Goal: Task Accomplishment & Management: Manage account settings

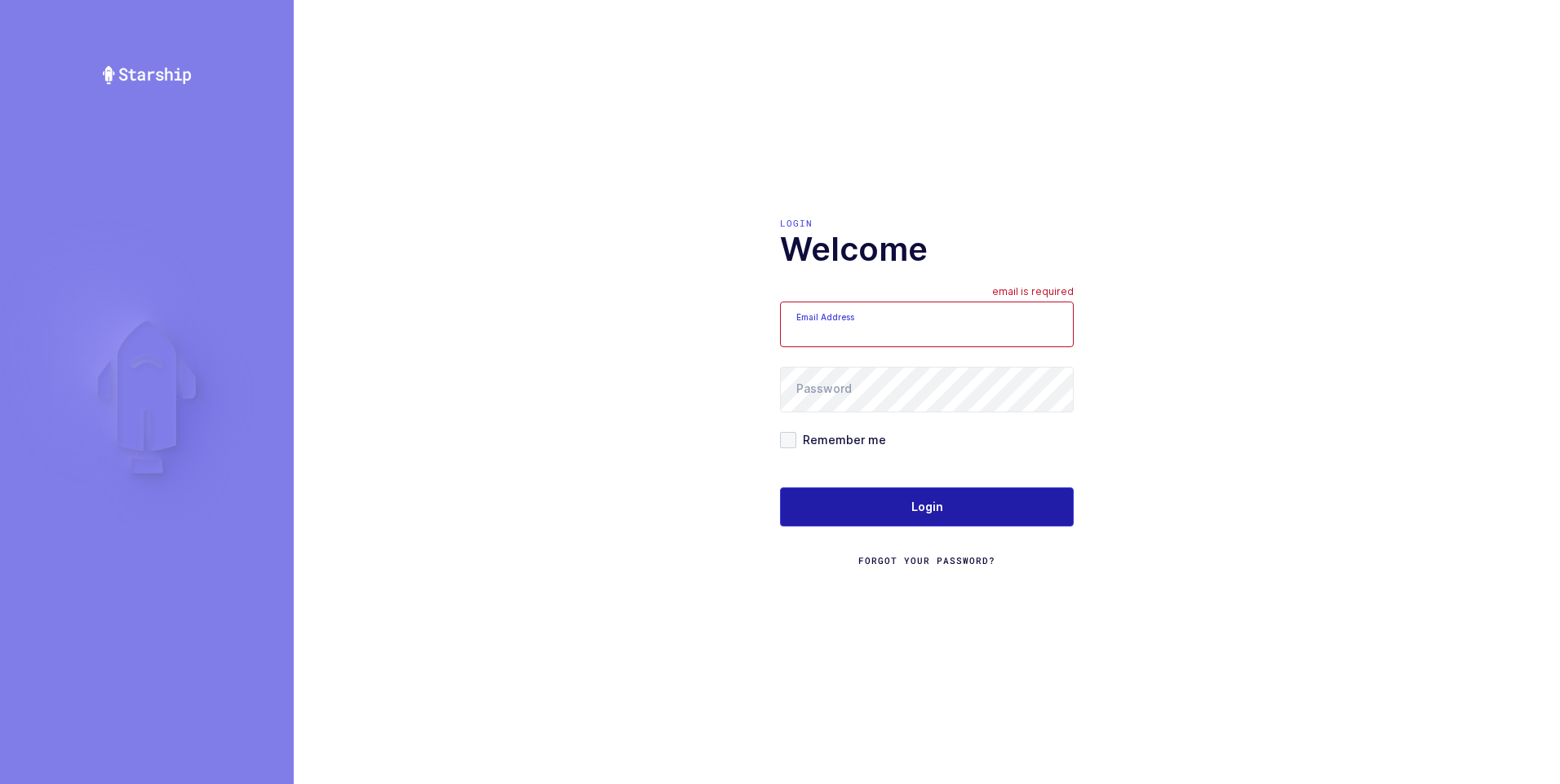
type input "[PERSON_NAME][EMAIL_ADDRESS][DOMAIN_NAME]"
click at [924, 510] on span "Login" at bounding box center [926, 507] width 31 height 16
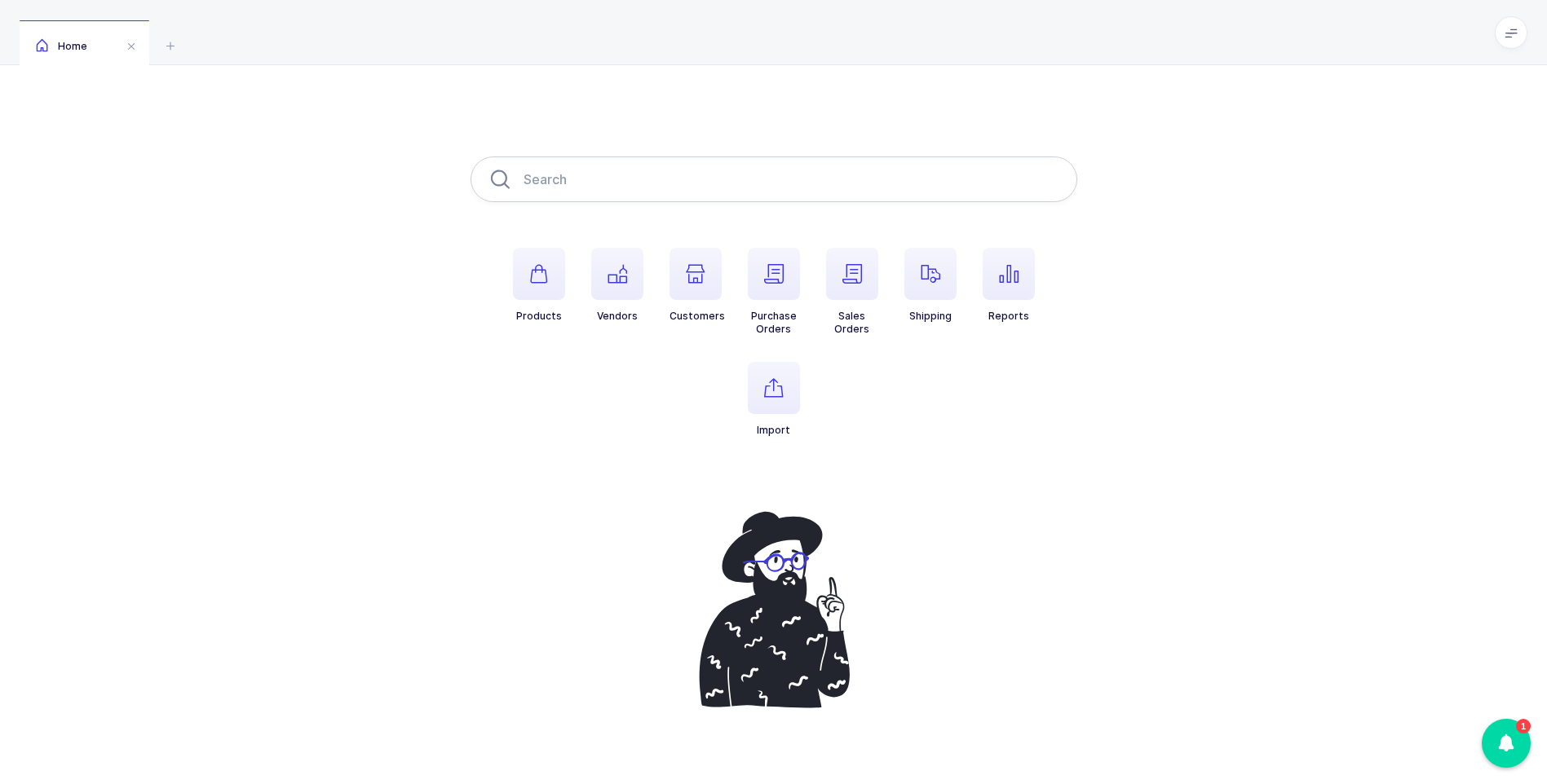
click at [624, 174] on input "text" at bounding box center [774, 179] width 607 height 46
click at [940, 269] on icon "button" at bounding box center [931, 274] width 20 height 20
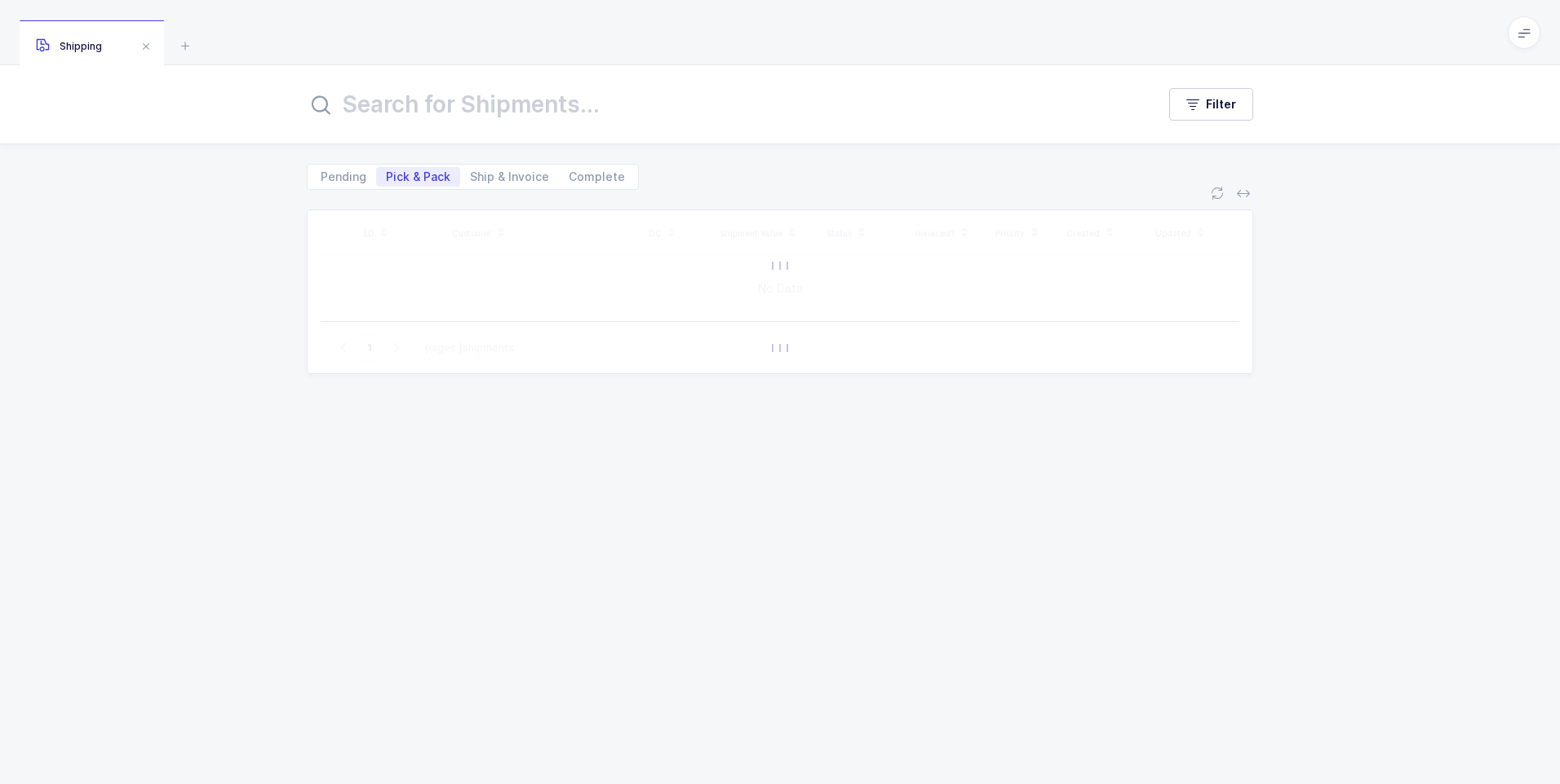
click at [397, 91] on input "text" at bounding box center [722, 105] width 829 height 39
type input "67043"
click at [497, 177] on span "Ship & Invoice" at bounding box center [509, 177] width 79 height 12
click at [470, 177] on input "Ship & Invoice" at bounding box center [466, 172] width 11 height 11
radio input "true"
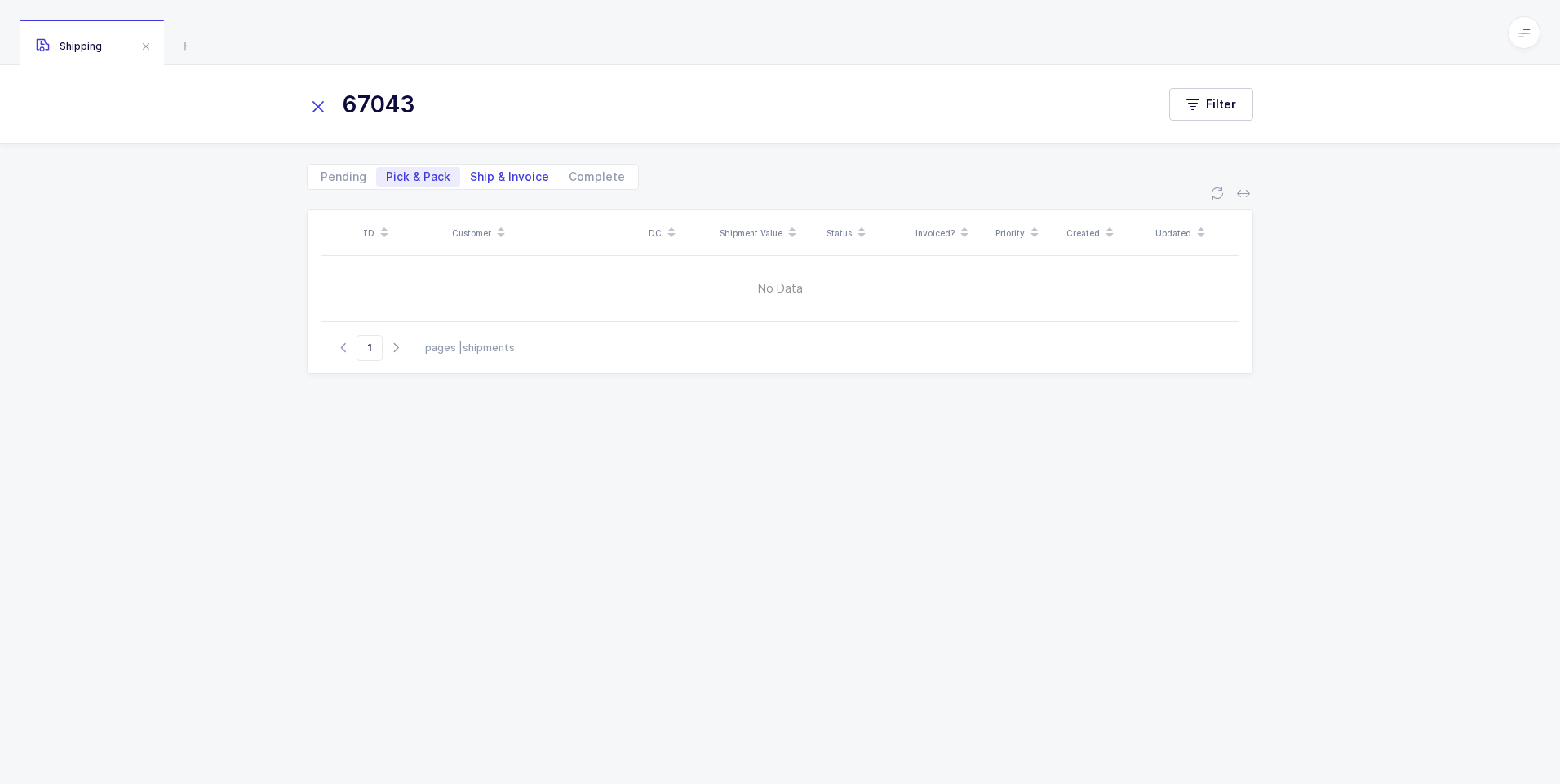
radio input "false"
click at [586, 173] on span "Complete" at bounding box center [596, 177] width 57 height 12
click at [569, 173] on input "Complete" at bounding box center [565, 172] width 11 height 11
radio input "true"
radio input "false"
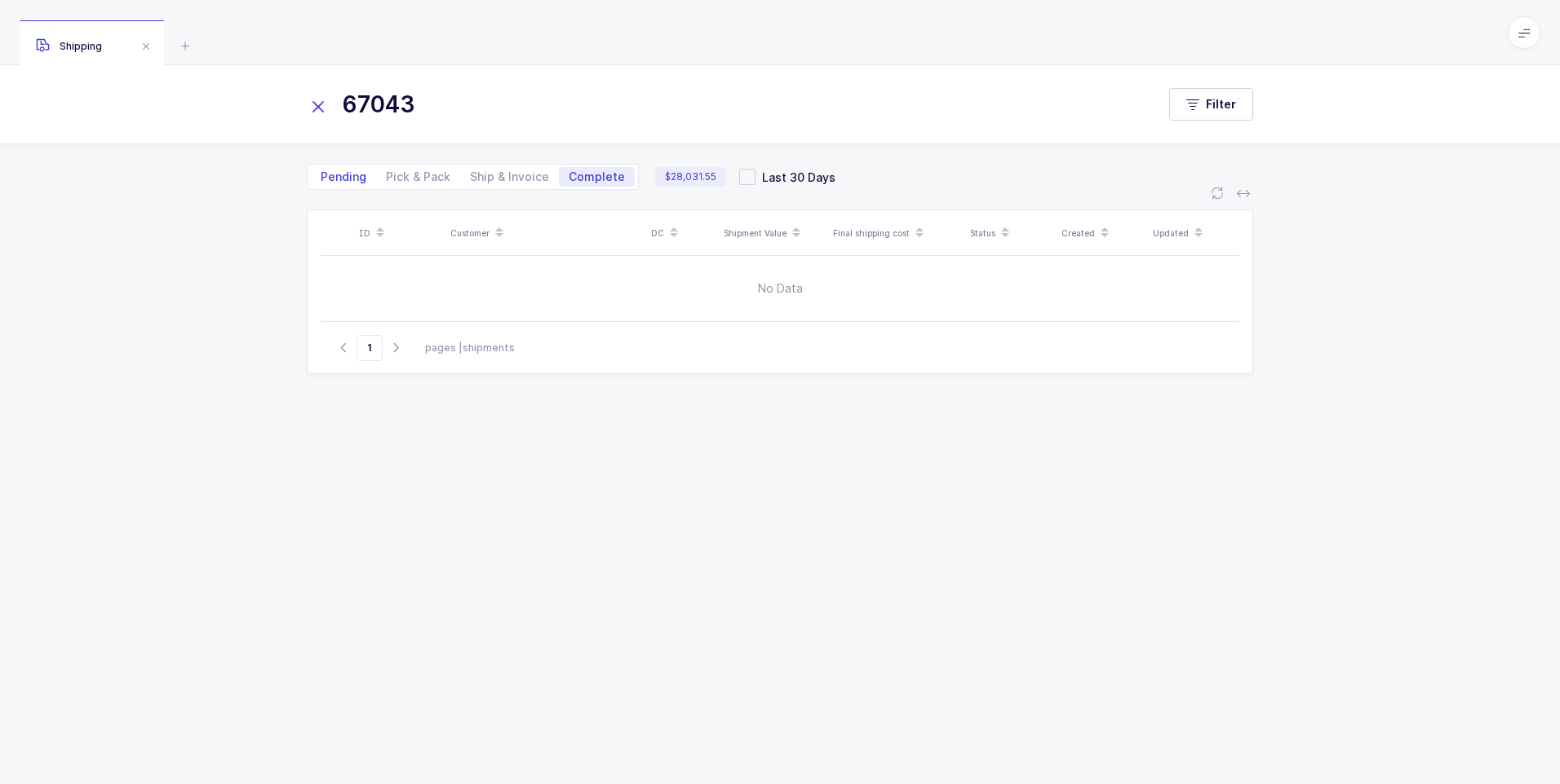
click at [344, 183] on span "Pending" at bounding box center [343, 177] width 46 height 12
click at [321, 178] on input "Pending" at bounding box center [316, 172] width 11 height 11
radio input "true"
radio input "false"
click at [351, 174] on span "Pending" at bounding box center [343, 177] width 46 height 12
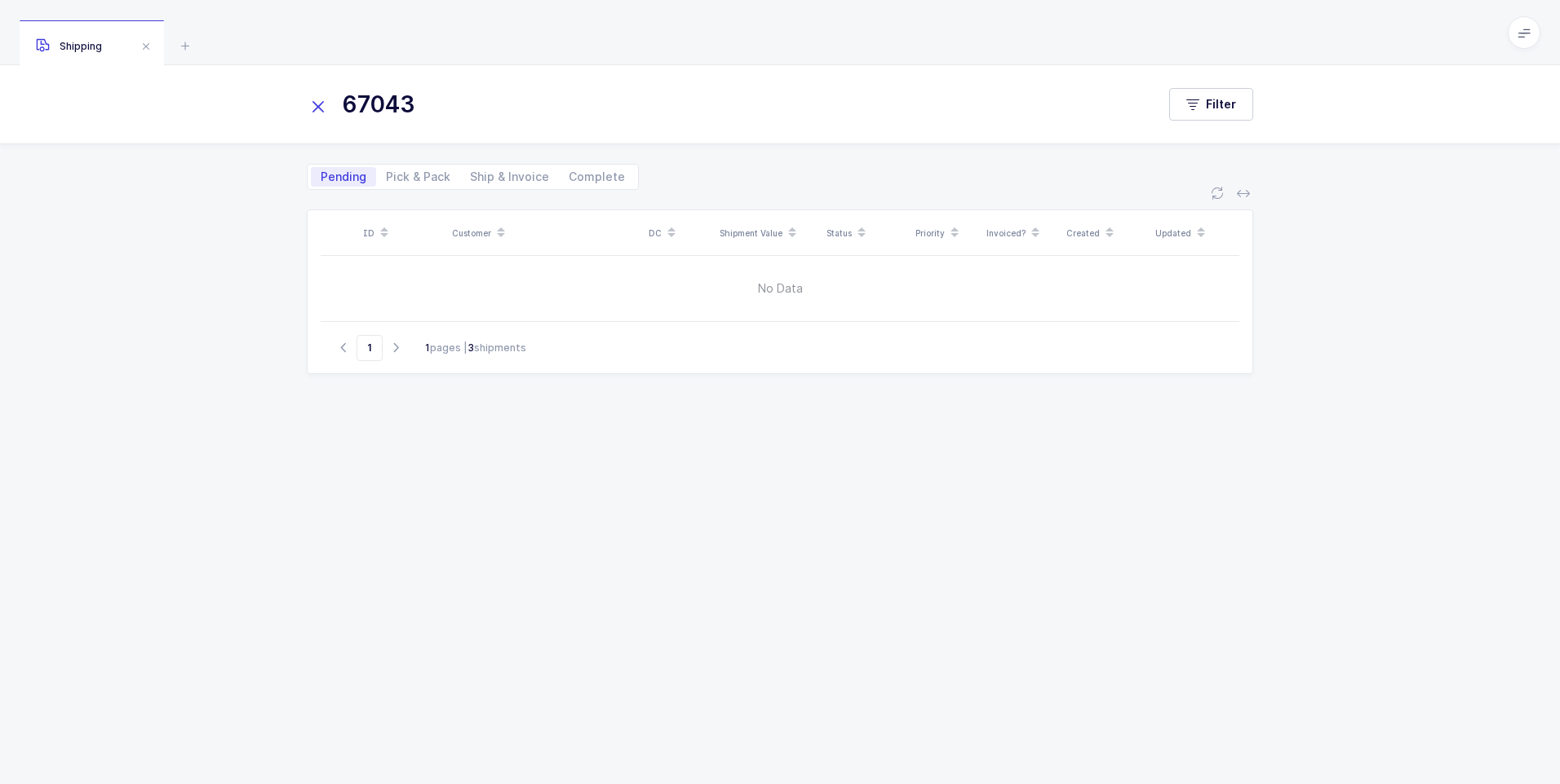
click at [321, 174] on input "Pending" at bounding box center [316, 172] width 11 height 11
click at [405, 179] on span "Pick & Pack" at bounding box center [418, 177] width 65 height 12
click at [387, 178] on input "Pick & Pack" at bounding box center [381, 172] width 11 height 11
radio input "true"
radio input "false"
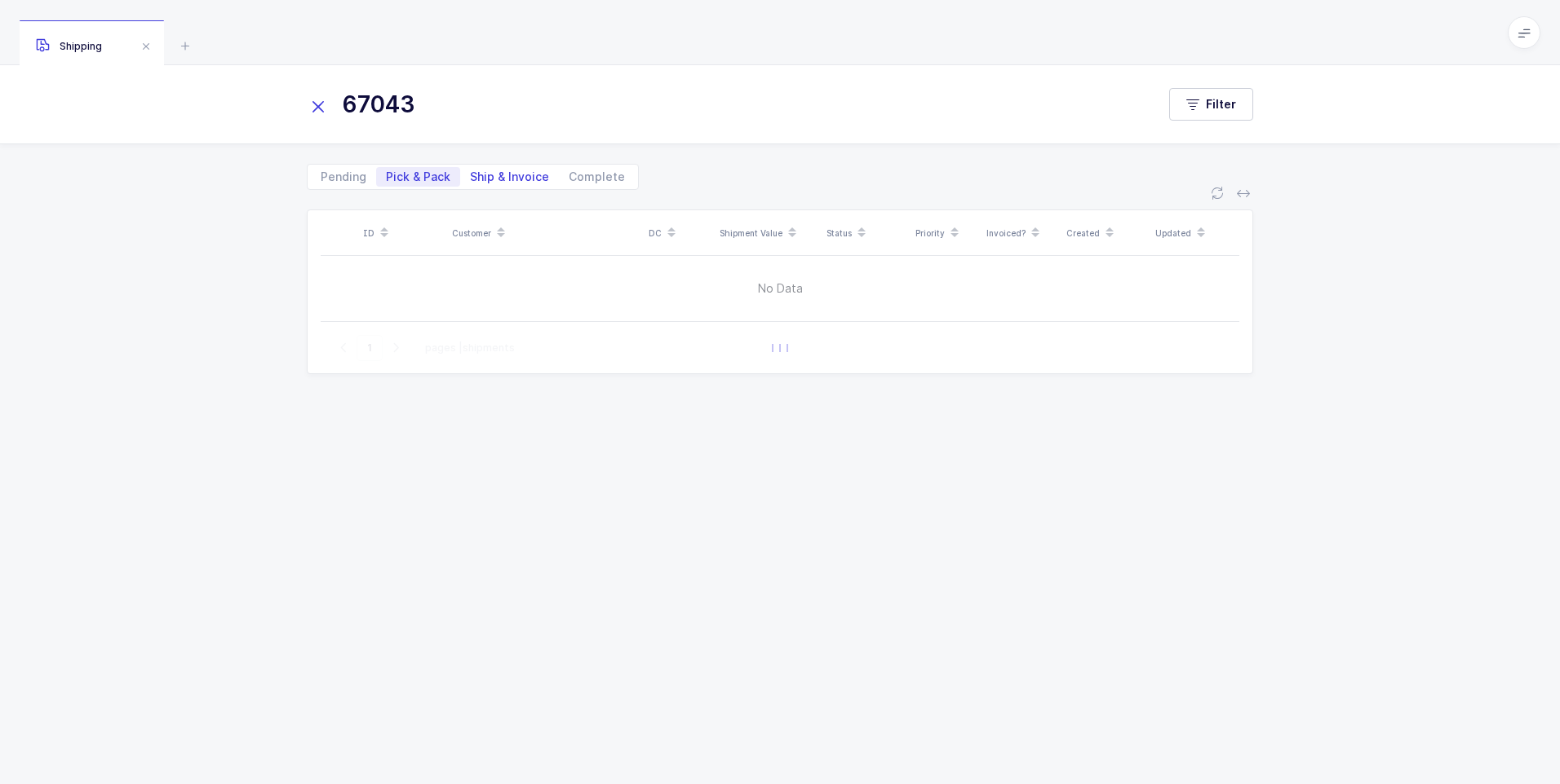
click at [490, 175] on span "Ship & Invoice" at bounding box center [509, 177] width 79 height 12
click at [470, 175] on input "Ship & Invoice" at bounding box center [466, 172] width 11 height 11
radio input "true"
radio input "false"
click at [576, 177] on span "Complete" at bounding box center [596, 177] width 57 height 12
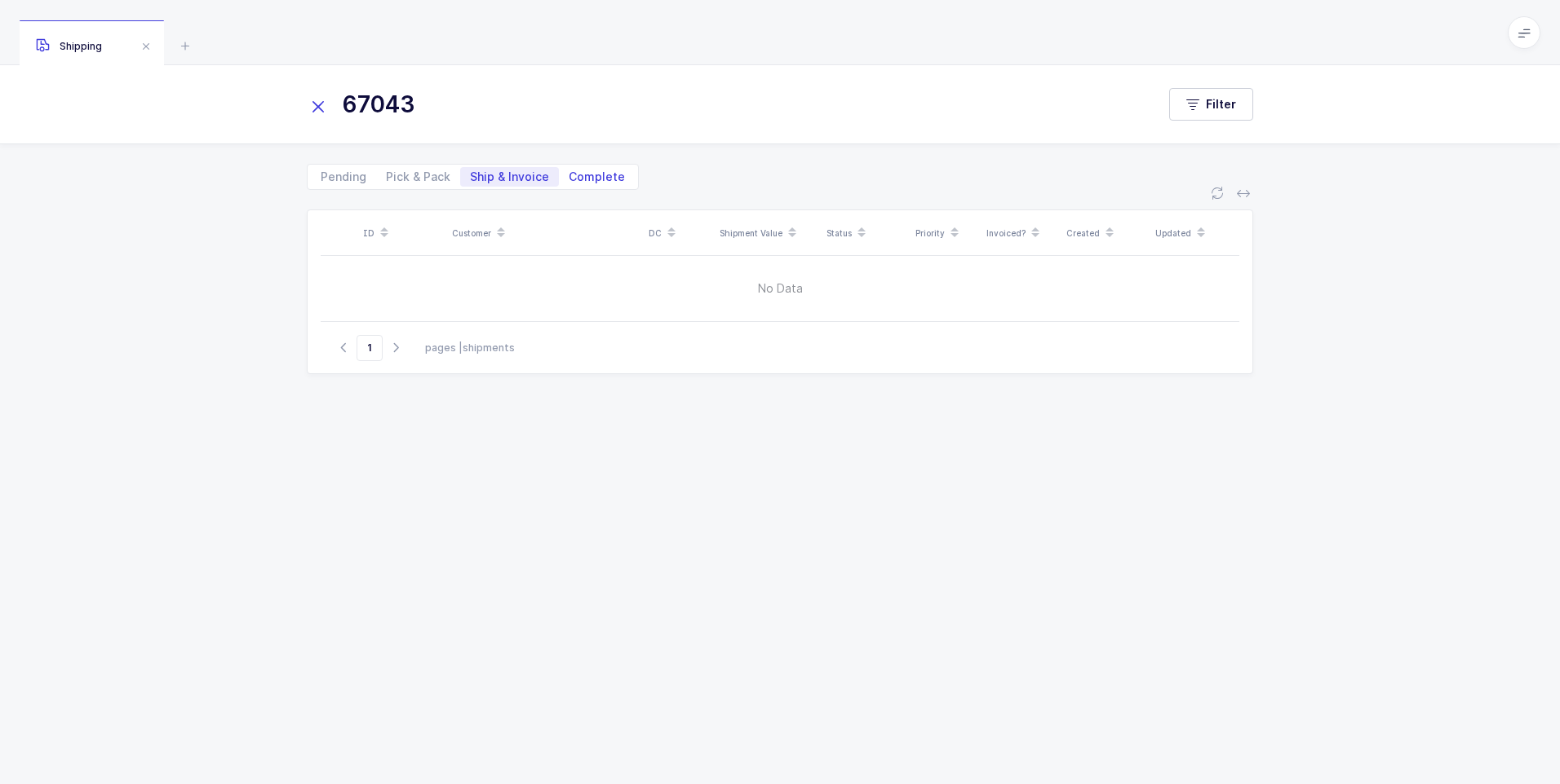
click at [569, 177] on input "Complete" at bounding box center [565, 172] width 11 height 11
radio input "true"
radio input "false"
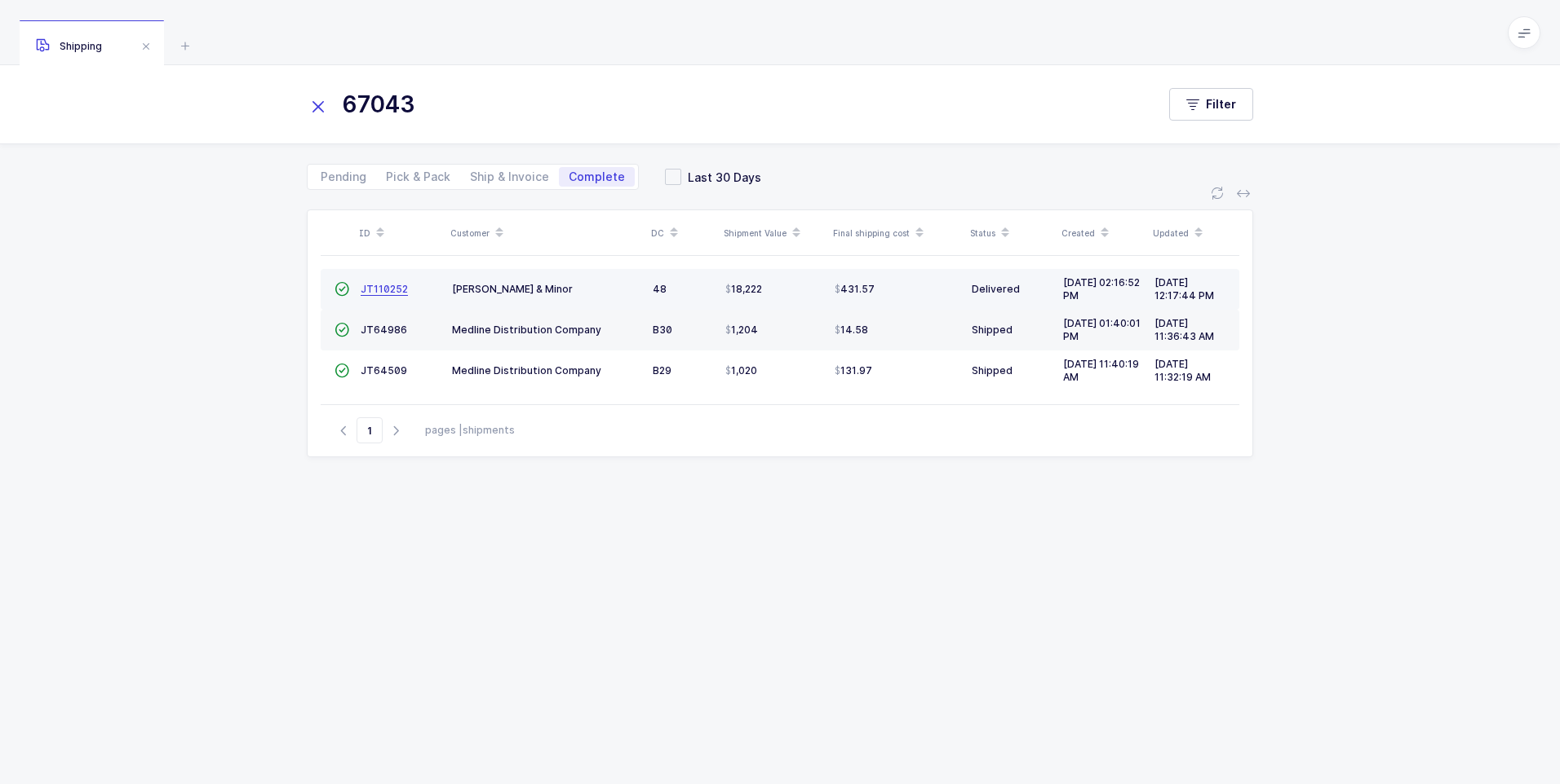
click at [373, 285] on span "JT110252" at bounding box center [384, 289] width 48 height 13
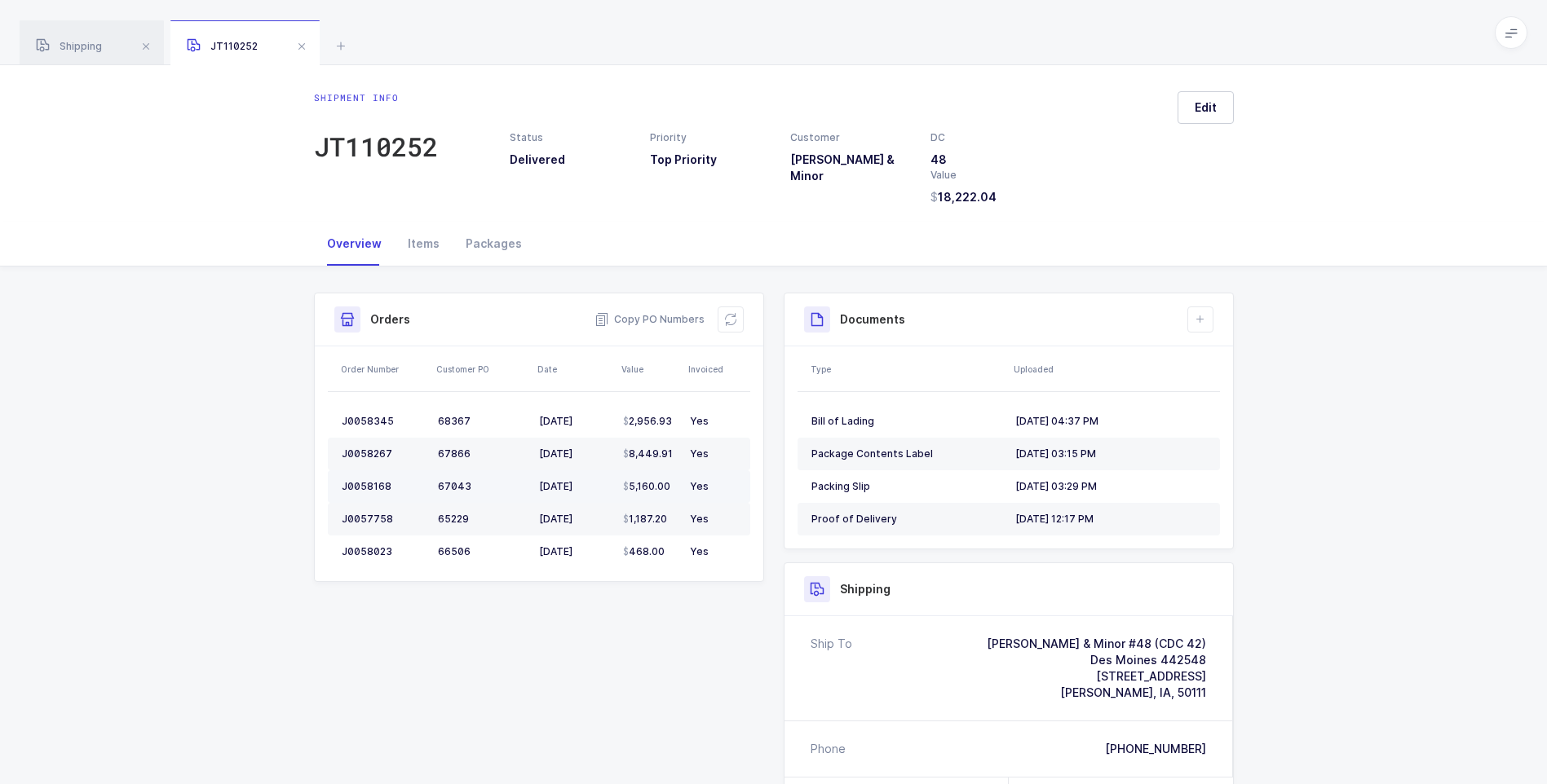
click at [354, 483] on div "J0058168" at bounding box center [383, 486] width 83 height 13
click at [371, 487] on div "J0058168" at bounding box center [383, 486] width 83 height 13
click at [415, 244] on div "Items" at bounding box center [424, 243] width 58 height 44
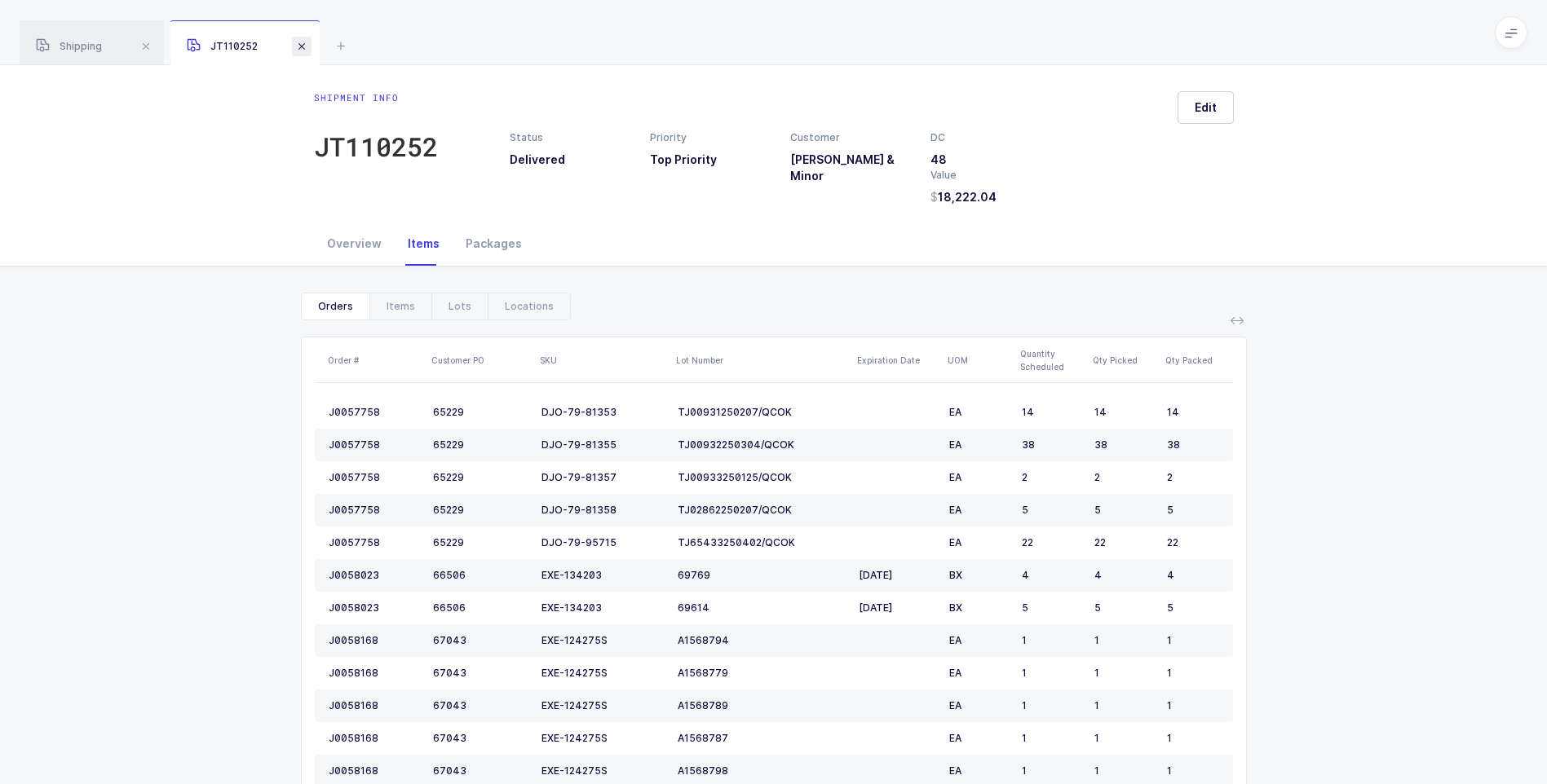
click at [304, 42] on span at bounding box center [302, 47] width 20 height 20
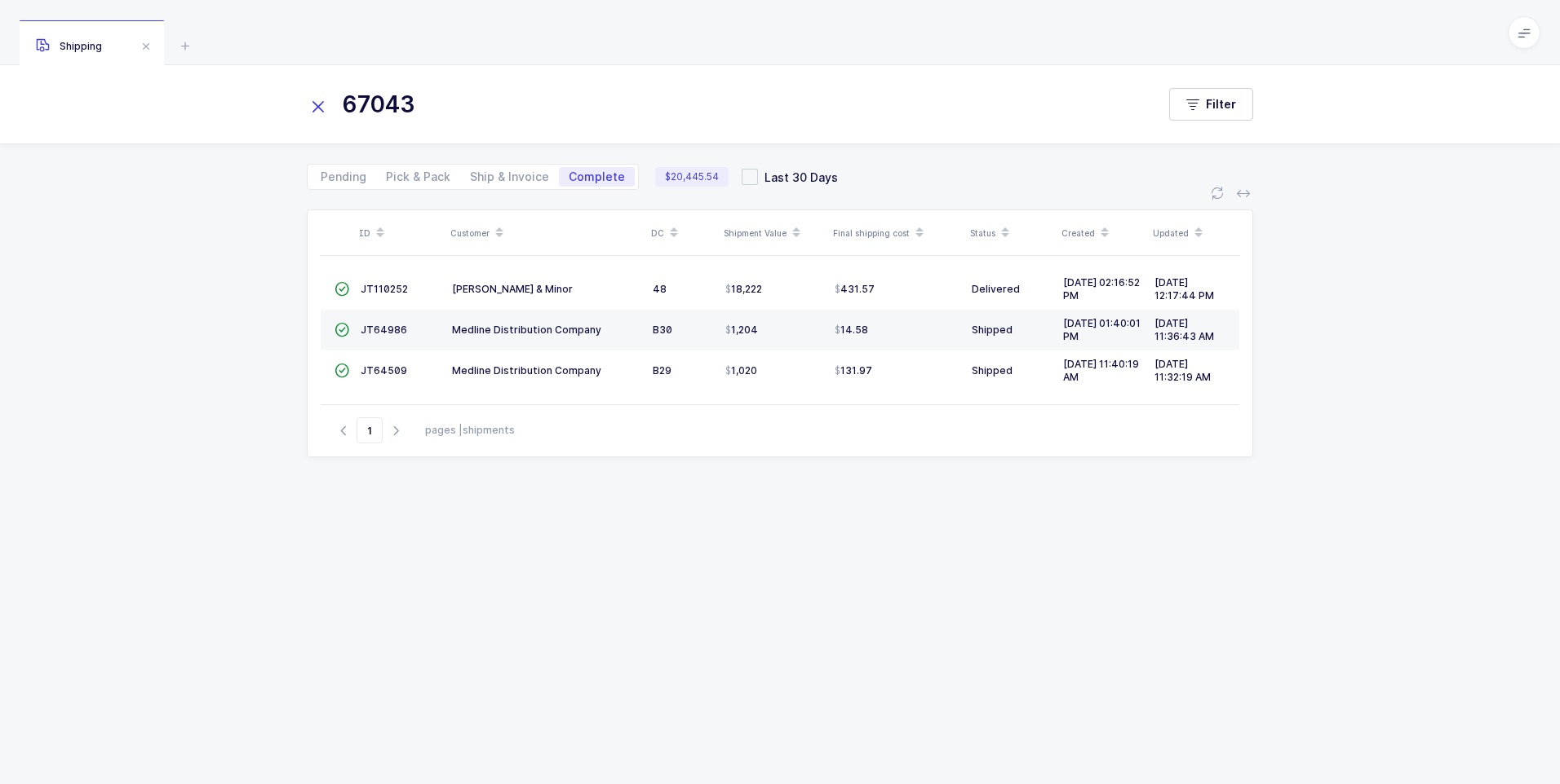
click at [308, 108] on icon at bounding box center [318, 106] width 22 height 22
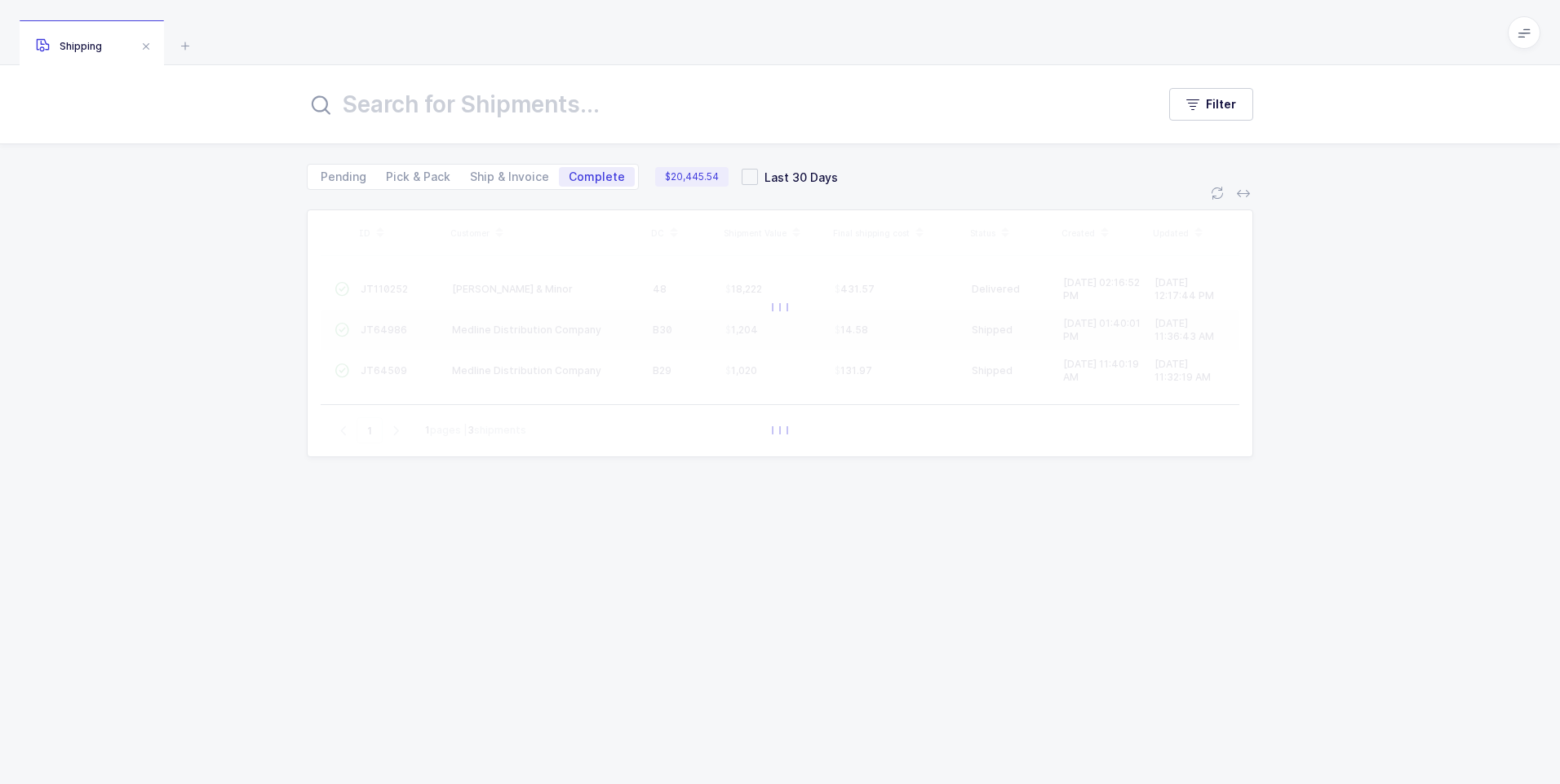
click at [407, 106] on input "text" at bounding box center [722, 105] width 829 height 39
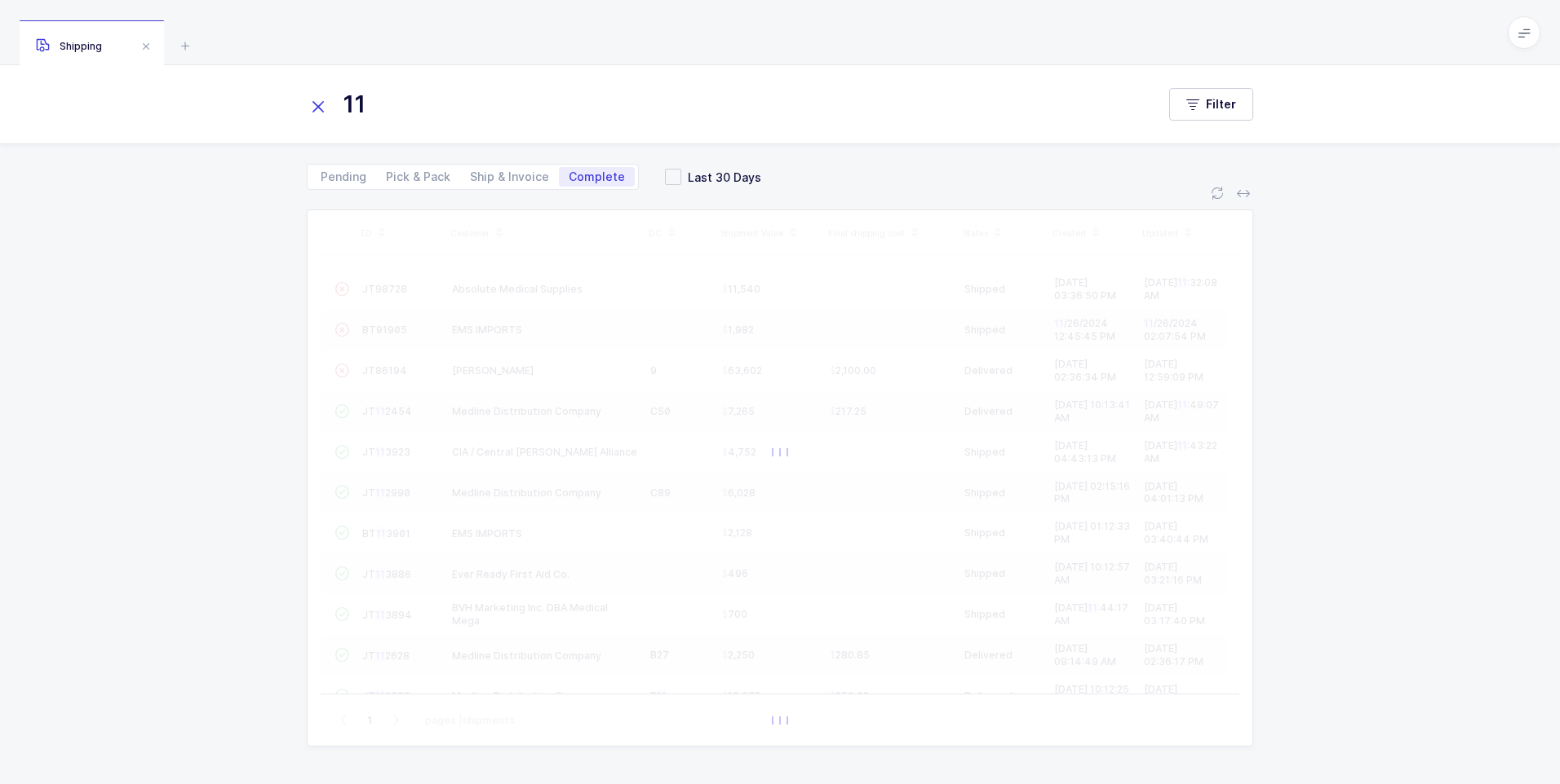
type input "1"
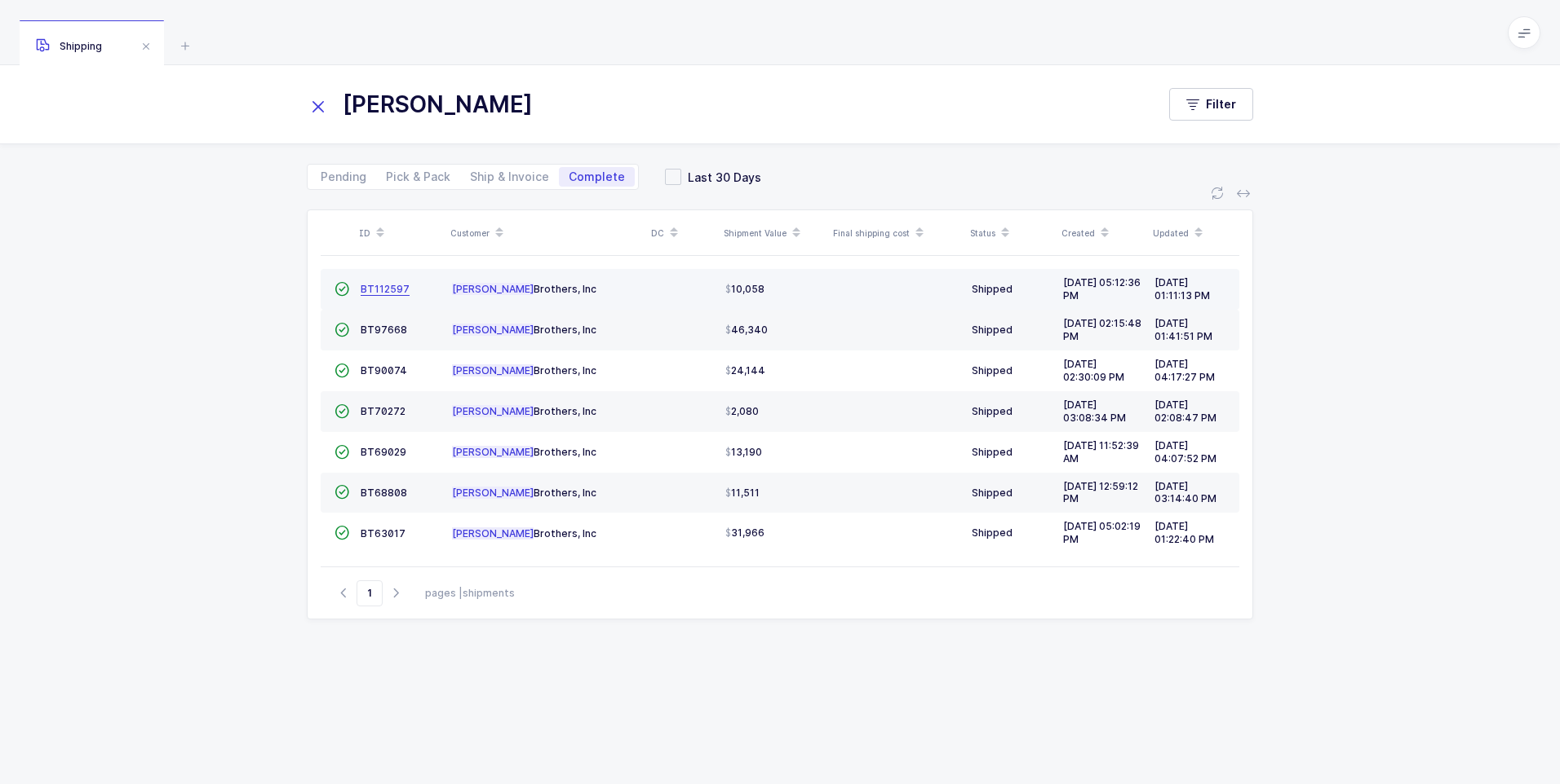
type input "gabriel"
click at [368, 292] on span "BT112597" at bounding box center [385, 289] width 49 height 13
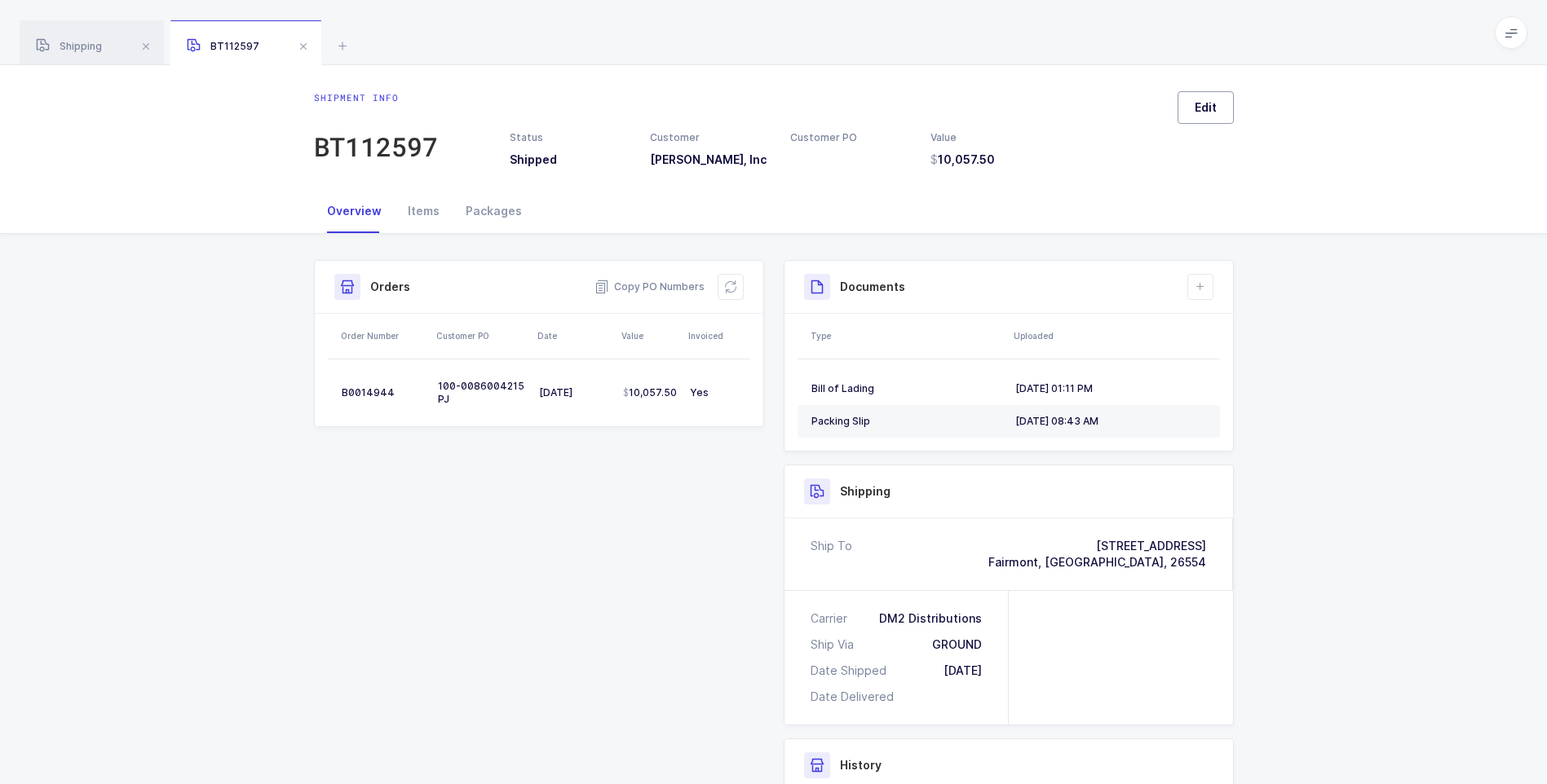
click at [1203, 112] on span "Edit" at bounding box center [1205, 108] width 22 height 16
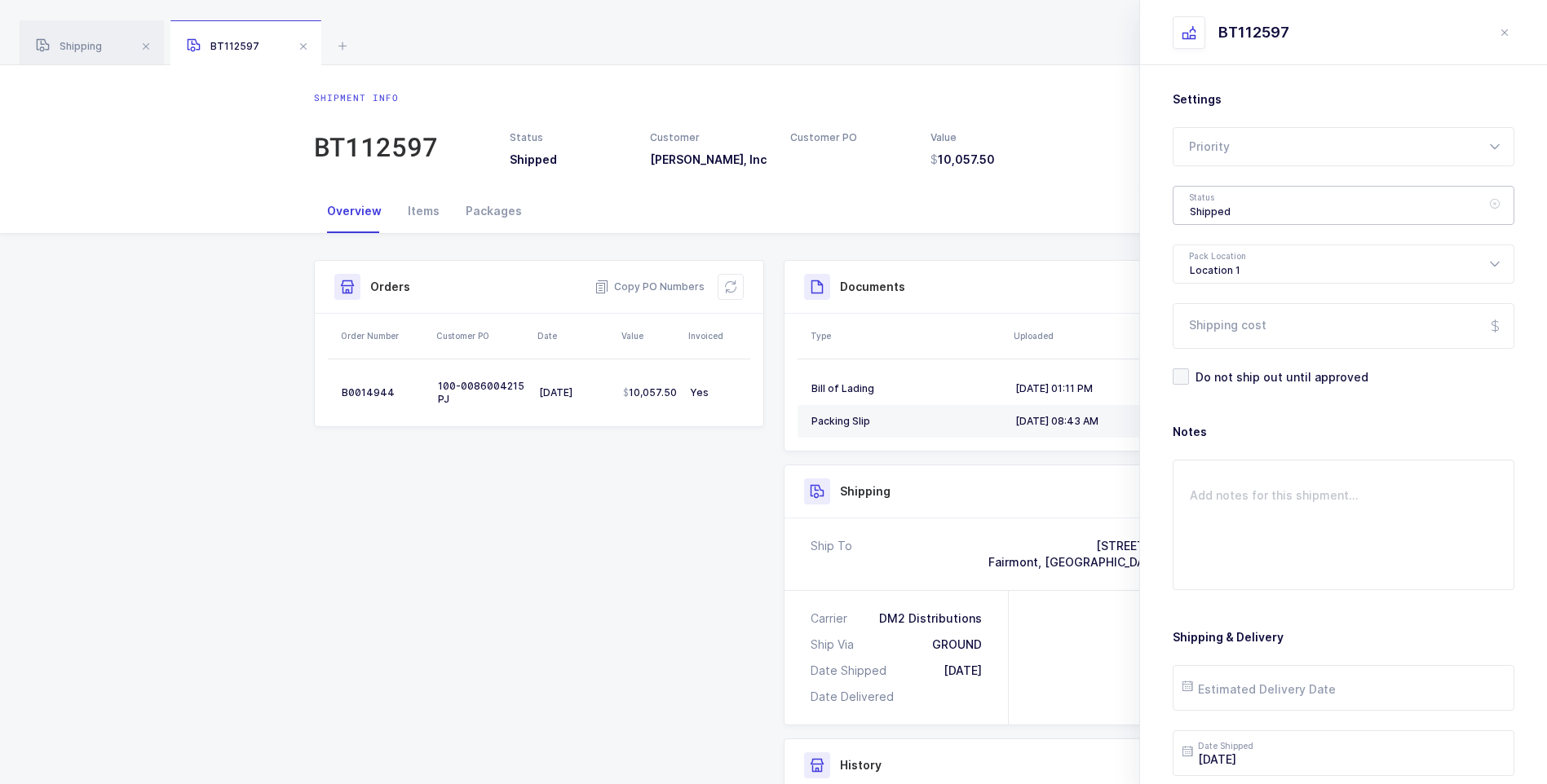
click at [1202, 203] on div "Shipped" at bounding box center [1343, 205] width 342 height 39
click at [1211, 353] on span "Delivered" at bounding box center [1217, 355] width 55 height 13
type input "Delivered"
click at [1215, 334] on input "Shipping cost" at bounding box center [1343, 326] width 342 height 46
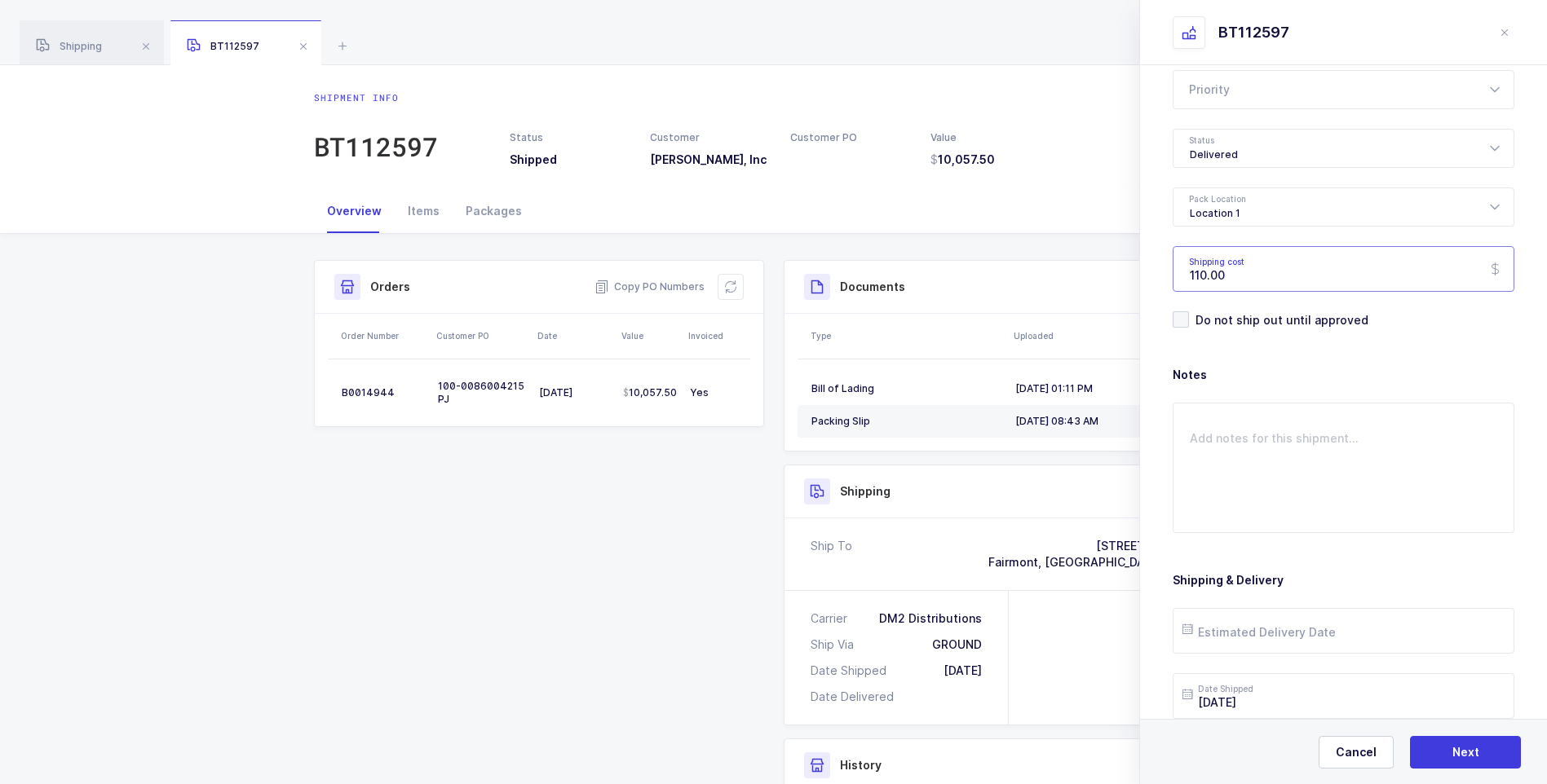
scroll to position [187, 0]
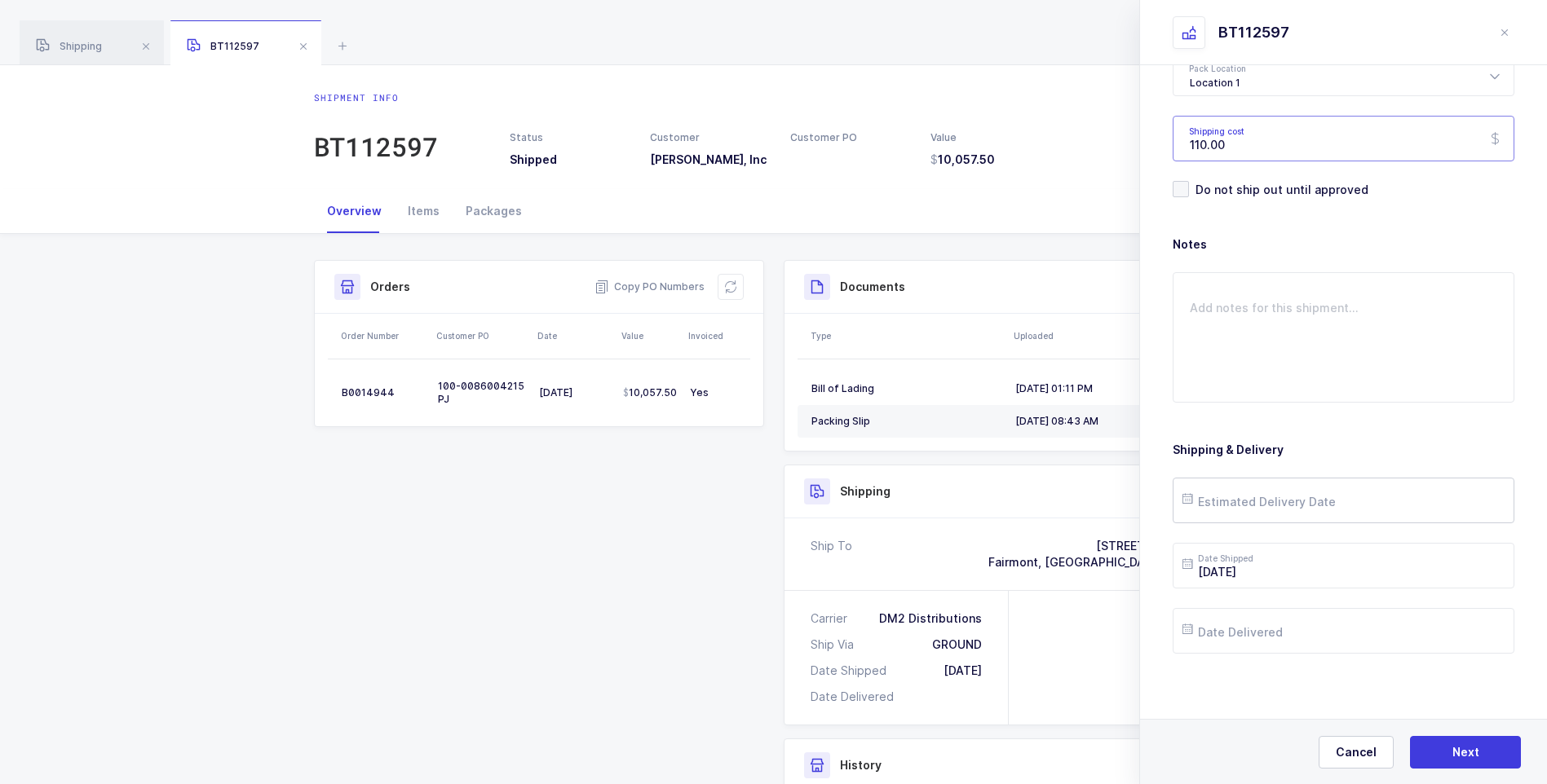
type input "110.00"
click at [1219, 505] on input "text" at bounding box center [1343, 501] width 342 height 46
click at [1201, 210] on button "Previous Month" at bounding box center [1198, 210] width 10 height 10
click at [1301, 405] on span "27" at bounding box center [1305, 408] width 20 height 20
type input "2025-08-27"
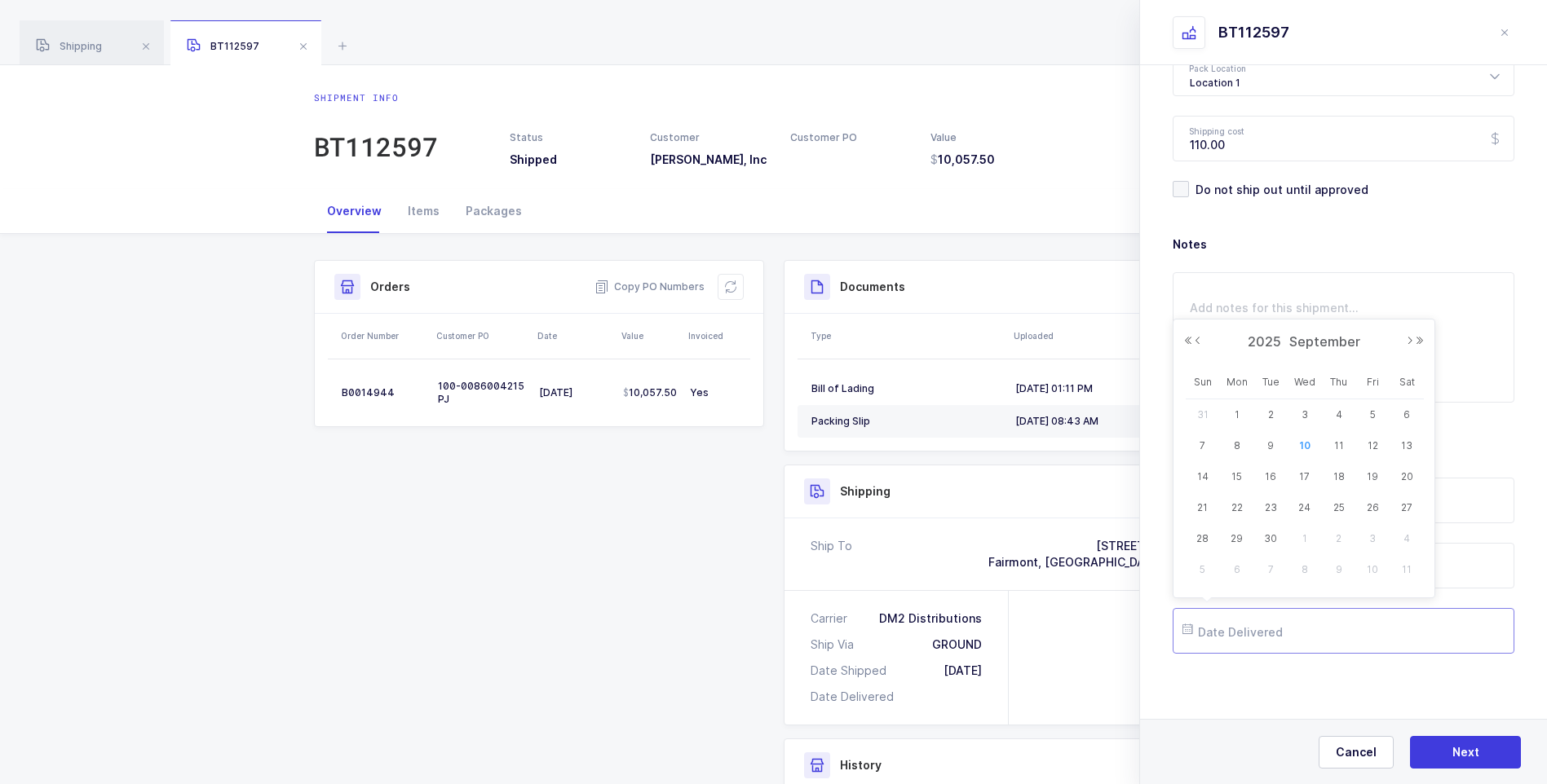
click at [1256, 642] on input "text" at bounding box center [1343, 631] width 342 height 46
click at [1202, 341] on button "Previous Month" at bounding box center [1198, 340] width 10 height 10
click at [1307, 532] on span "27" at bounding box center [1305, 539] width 20 height 20
type input "2025-08-27"
click at [1462, 750] on span "Next" at bounding box center [1466, 753] width 27 height 16
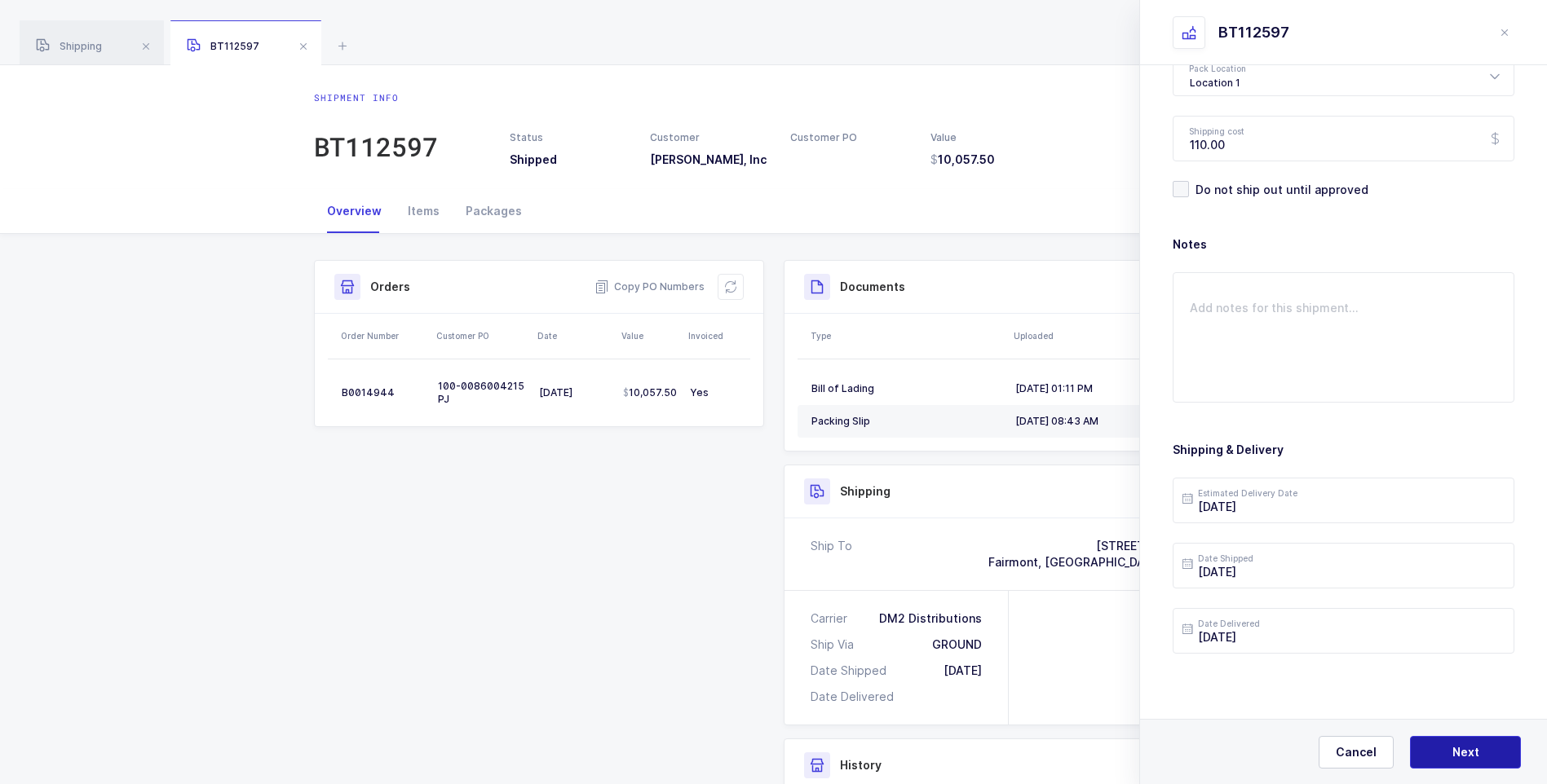
scroll to position [0, 0]
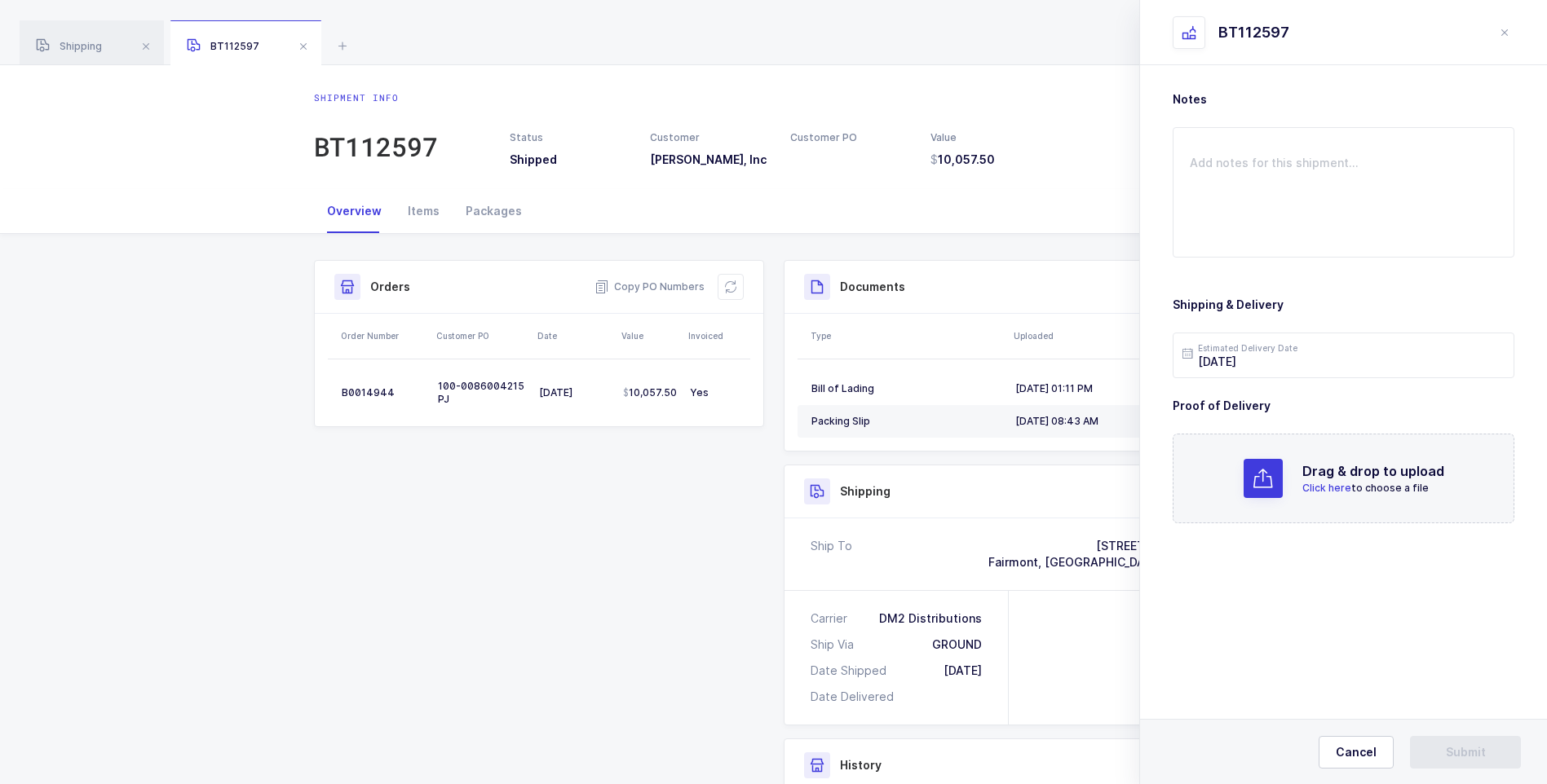
click at [1323, 489] on span "Click here" at bounding box center [1326, 488] width 49 height 13
click at [1473, 745] on span "Submit" at bounding box center [1465, 753] width 40 height 16
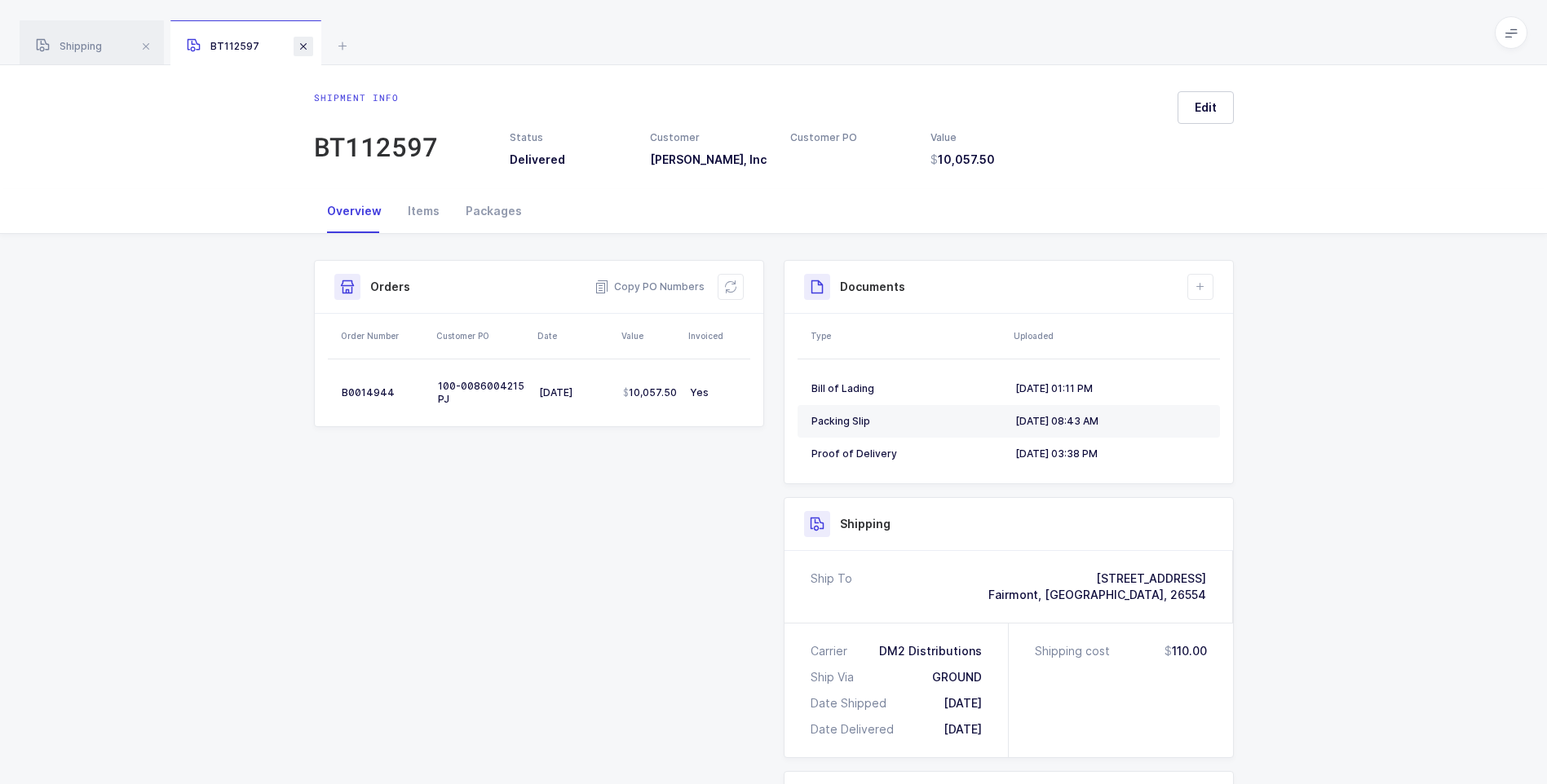
click at [302, 47] on span at bounding box center [303, 47] width 20 height 20
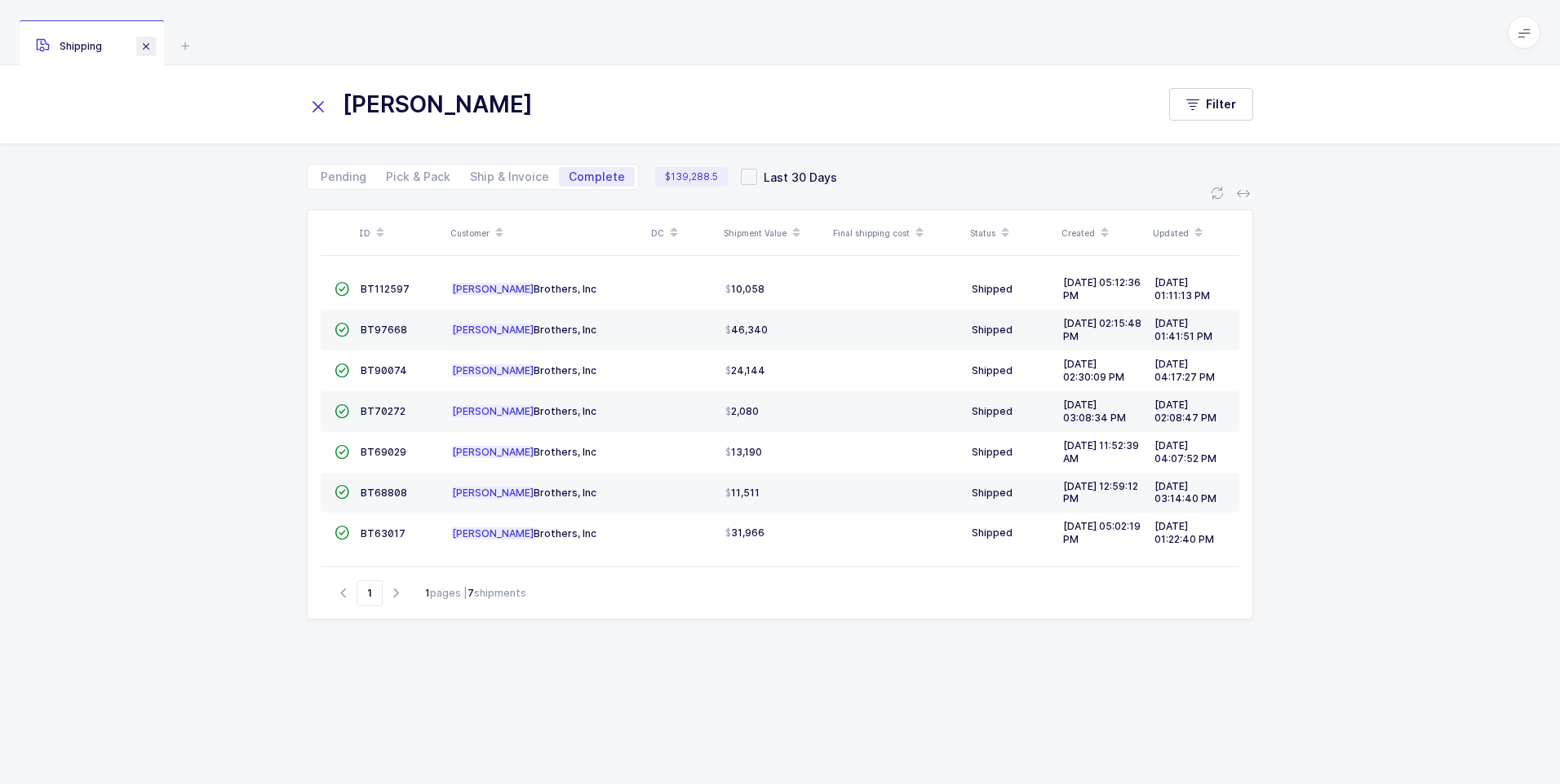
click at [149, 45] on span at bounding box center [146, 47] width 20 height 20
